Goal: Complete application form: Complete application form

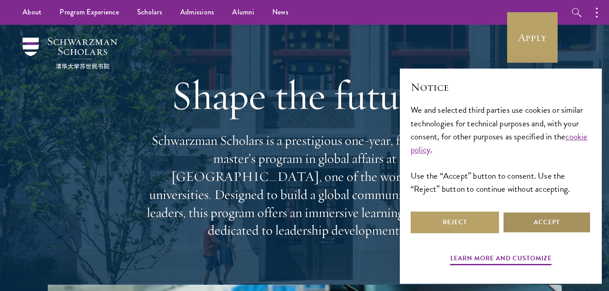
click at [567, 225] on button "Accept" at bounding box center [547, 222] width 88 height 22
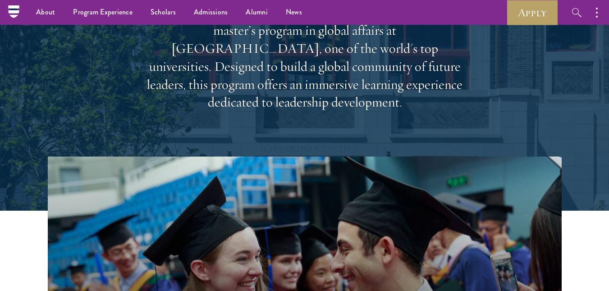
scroll to position [44, 0]
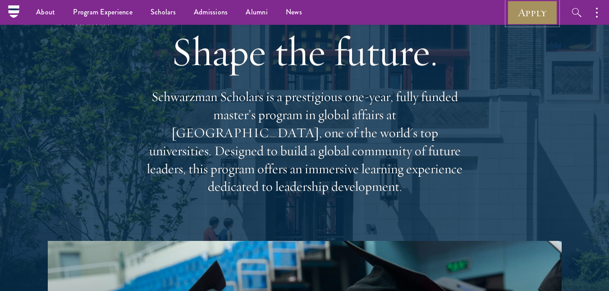
click at [534, 11] on link "Apply" at bounding box center [532, 12] width 51 height 25
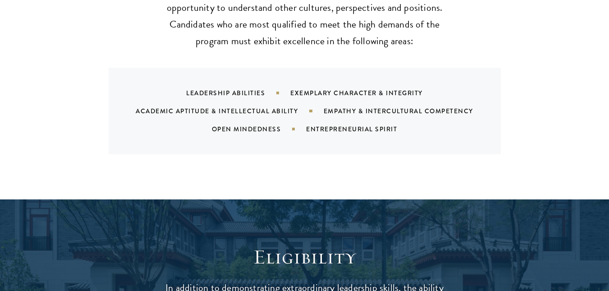
scroll to position [942, 0]
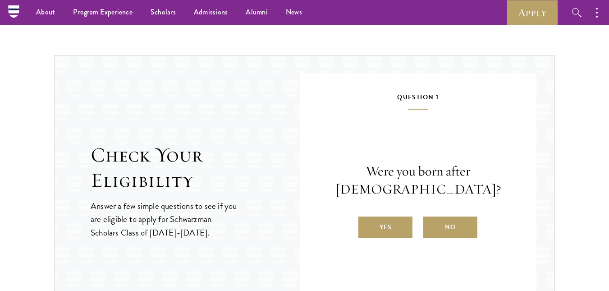
scroll to position [896, 0]
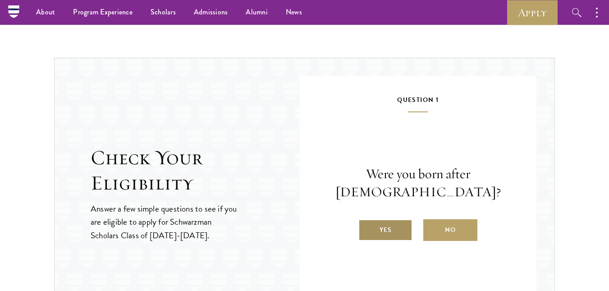
click at [395, 230] on label "Yes" at bounding box center [385, 230] width 54 height 22
click at [367, 228] on input "Yes" at bounding box center [362, 224] width 8 height 8
click at [389, 239] on label "Yes" at bounding box center [385, 230] width 54 height 22
click at [367, 228] on input "Yes" at bounding box center [362, 224] width 8 height 8
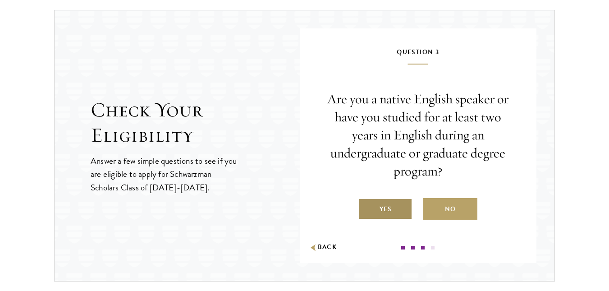
scroll to position [944, 0]
click at [394, 210] on label "Yes" at bounding box center [385, 209] width 54 height 22
click at [367, 207] on input "Yes" at bounding box center [362, 203] width 8 height 8
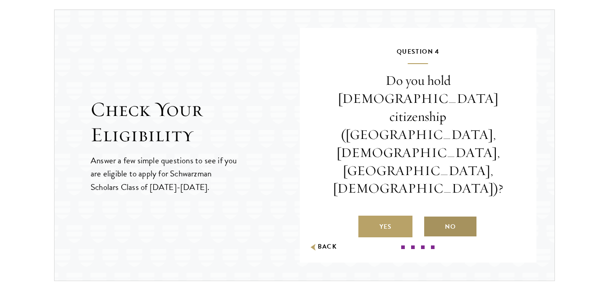
click at [443, 216] on label "No" at bounding box center [450, 227] width 54 height 22
click at [432, 217] on input "No" at bounding box center [427, 221] width 8 height 8
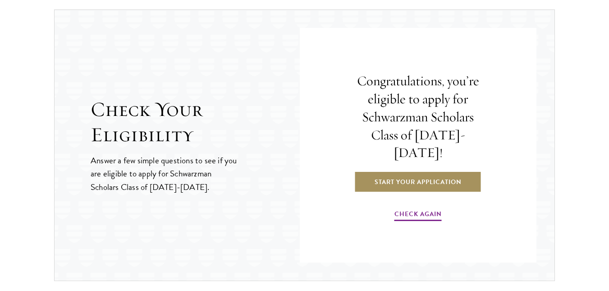
click at [424, 172] on link "Start Your Application" at bounding box center [418, 182] width 128 height 22
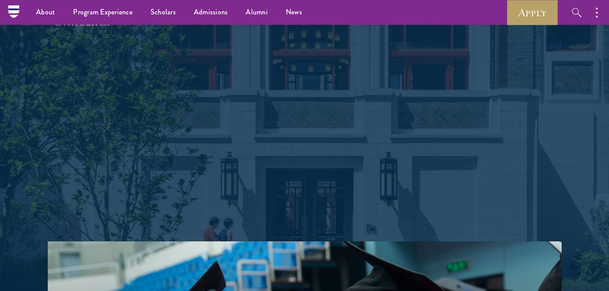
scroll to position [44, 0]
